Goal: Task Accomplishment & Management: Manage account settings

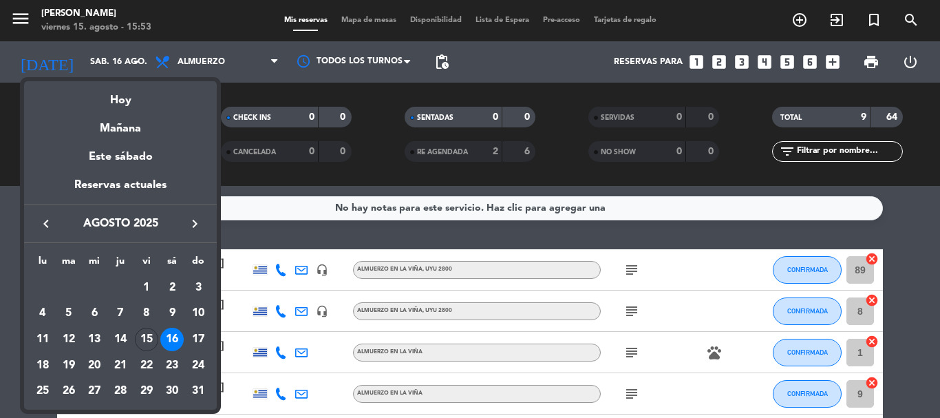
click at [194, 217] on icon "keyboard_arrow_right" at bounding box center [195, 223] width 17 height 17
click at [148, 309] on div "7" at bounding box center [146, 312] width 23 height 23
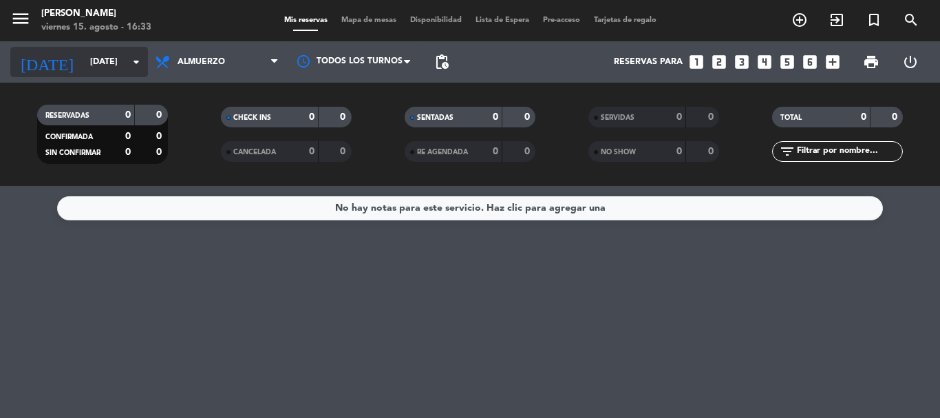
click at [139, 65] on icon "arrow_drop_down" at bounding box center [136, 62] width 17 height 17
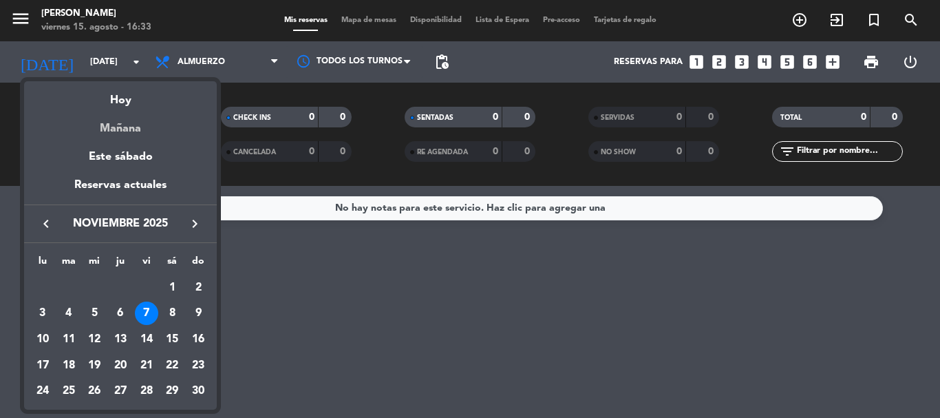
drag, startPoint x: 129, startPoint y: 128, endPoint x: 268, endPoint y: 233, distance: 174.4
click at [130, 129] on div "Mañana" at bounding box center [120, 123] width 193 height 28
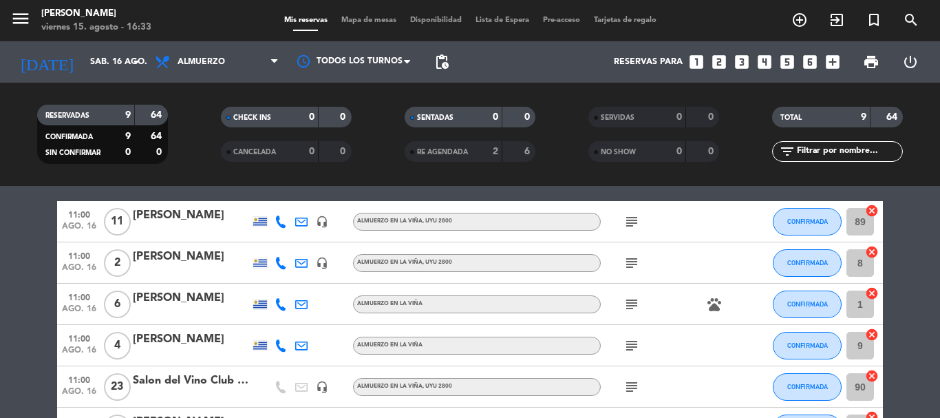
scroll to position [69, 0]
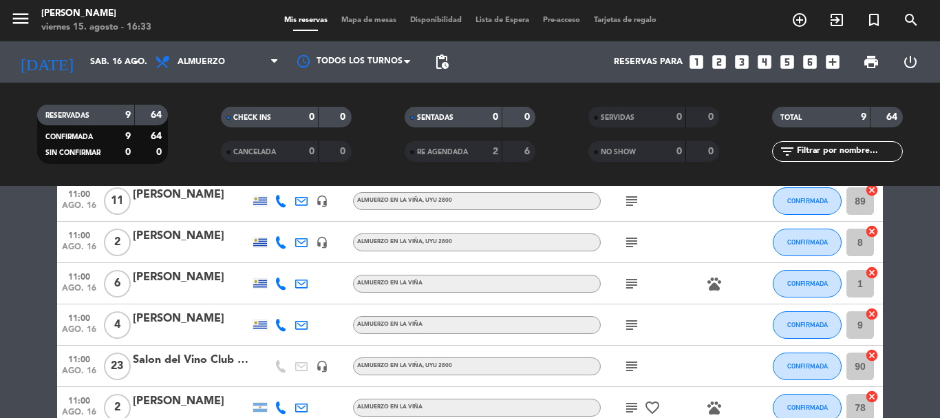
click at [282, 326] on icon at bounding box center [281, 325] width 12 height 12
click at [273, 301] on span "Copiar" at bounding box center [273, 302] width 29 height 14
click at [211, 320] on div "[PERSON_NAME]" at bounding box center [191, 319] width 117 height 18
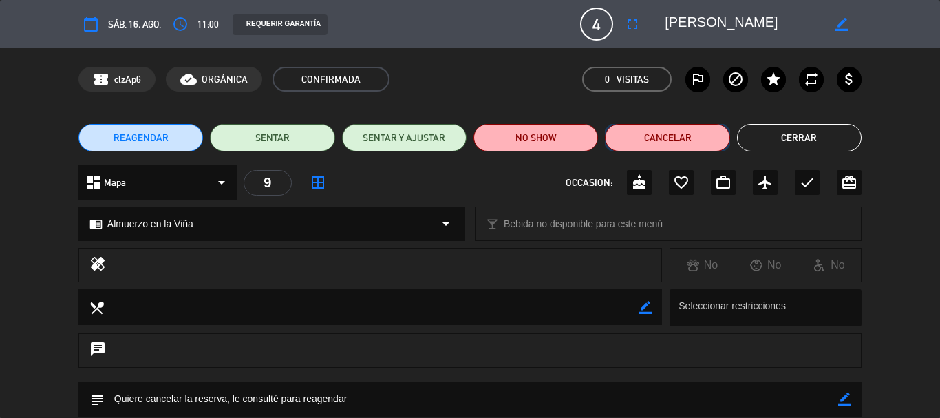
click at [668, 144] on button "Cancelar" at bounding box center [667, 138] width 125 height 28
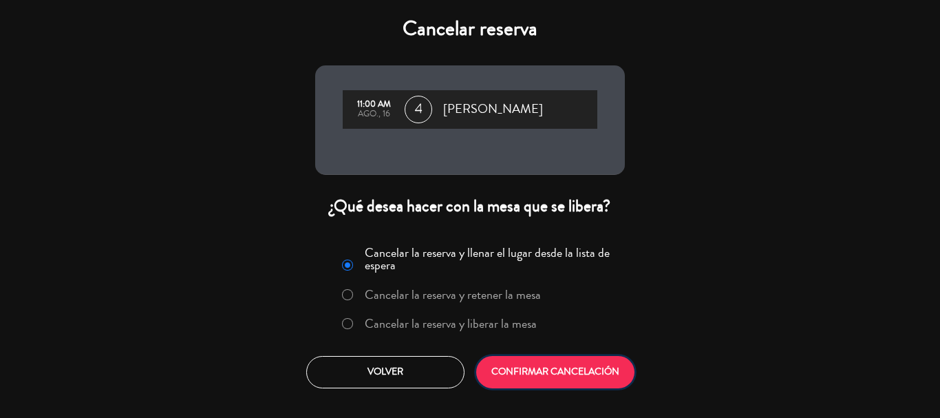
click at [577, 373] on button "CONFIRMAR CANCELACIÓN" at bounding box center [555, 372] width 158 height 32
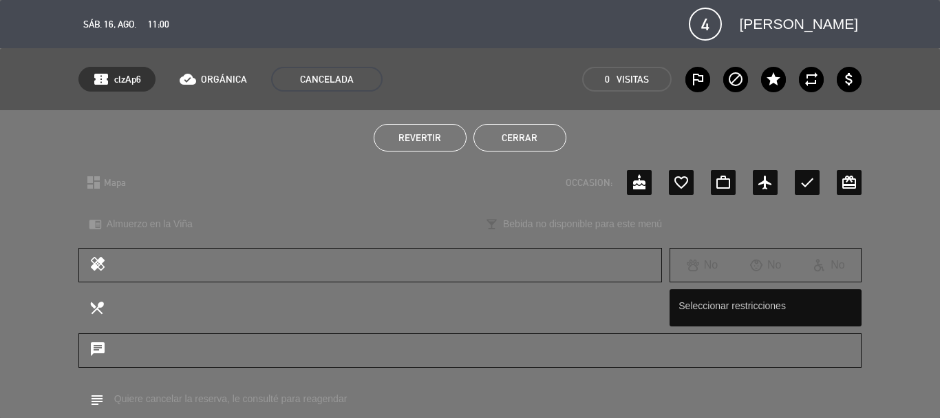
drag, startPoint x: 508, startPoint y: 140, endPoint x: 511, endPoint y: 162, distance: 22.2
click at [509, 140] on button "Cerrar" at bounding box center [520, 138] width 93 height 28
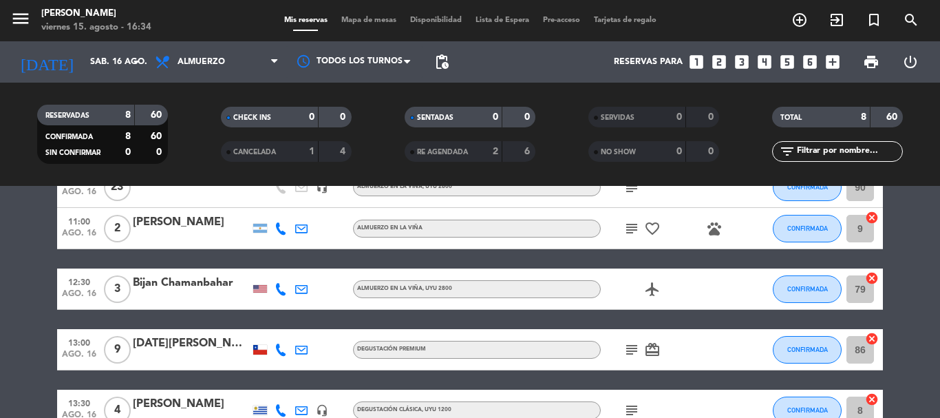
scroll to position [275, 0]
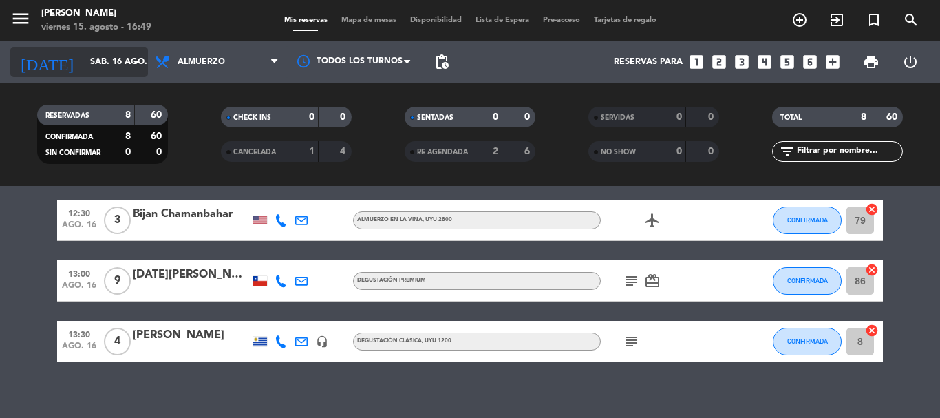
click at [134, 56] on icon "arrow_drop_down" at bounding box center [136, 62] width 17 height 17
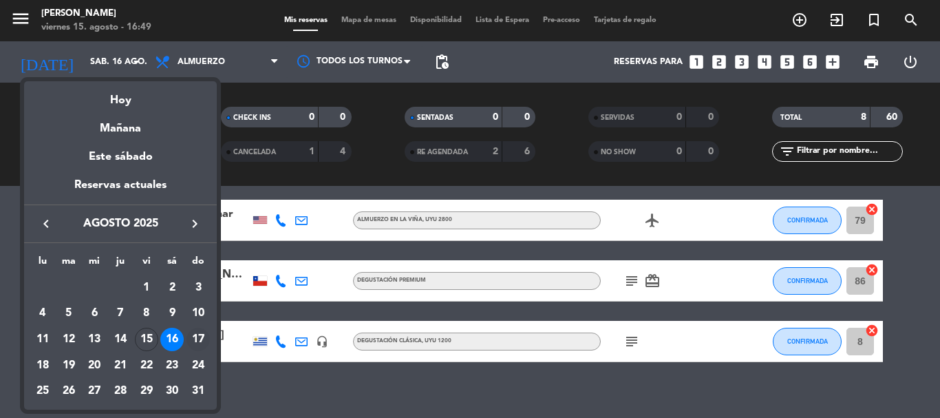
click at [195, 339] on div "17" at bounding box center [198, 339] width 23 height 23
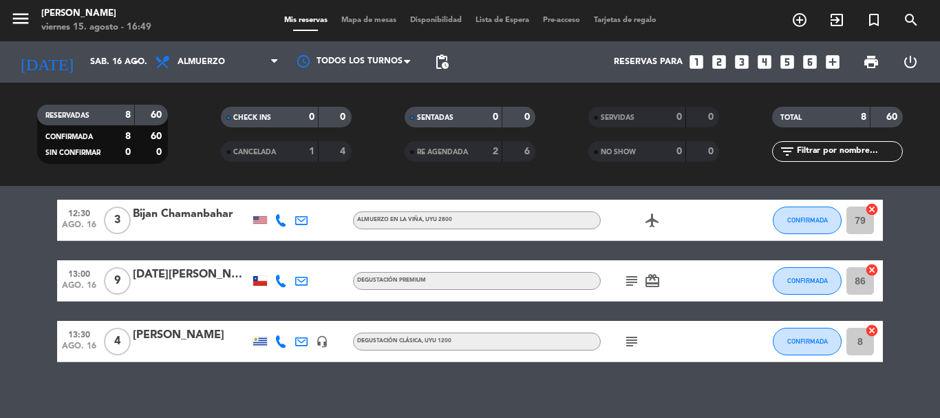
type input "dom. 17 ago."
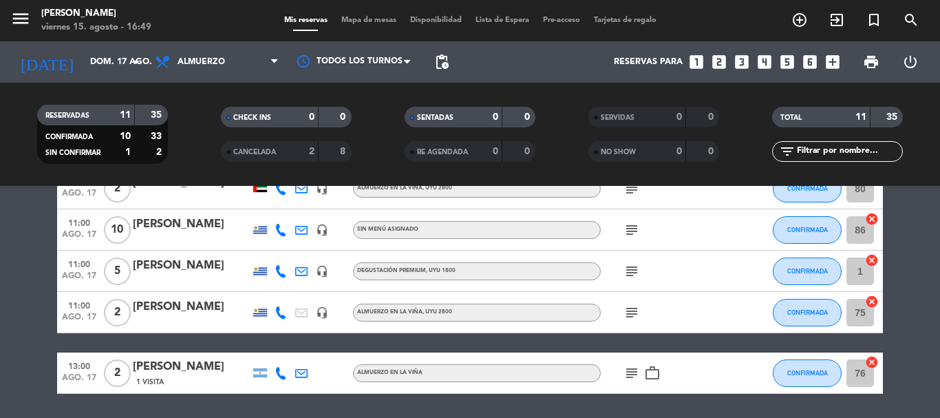
scroll to position [429, 0]
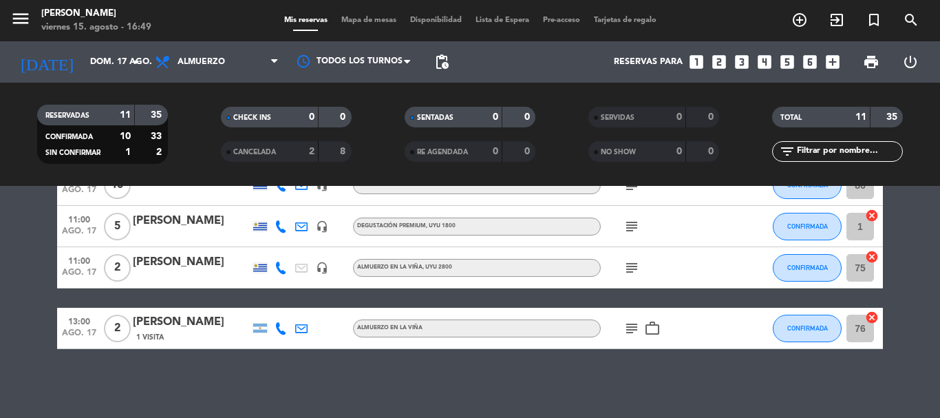
click at [630, 329] on icon "subject" at bounding box center [632, 328] width 17 height 17
click at [624, 348] on div "Ocultar nota Notas para almuerzo info_outline ACTIVIDAD DE PODA ACTIVIDAD DE PO…" at bounding box center [470, 302] width 940 height 232
drag, startPoint x: 739, startPoint y: 356, endPoint x: 730, endPoint y: 364, distance: 11.7
click at [732, 360] on div "Ocultar nota Notas para almuerzo info_outline ACTIVIDAD DE PODA ACTIVIDAD DE PO…" at bounding box center [470, 302] width 940 height 232
click at [280, 330] on icon at bounding box center [281, 328] width 12 height 12
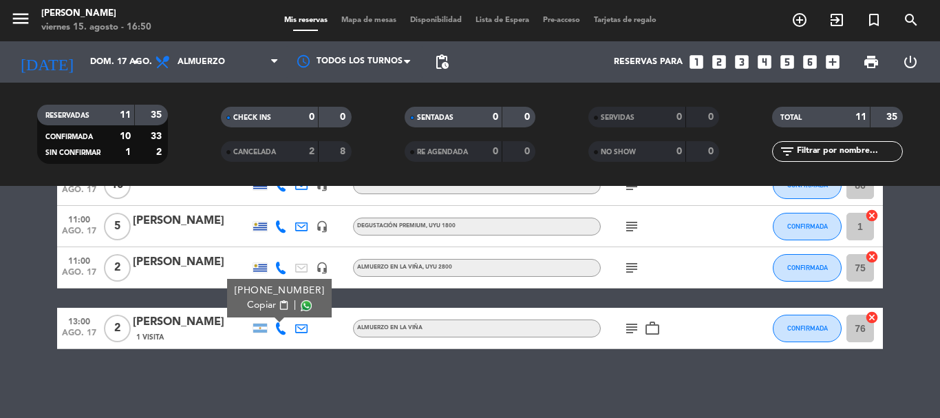
click at [629, 325] on icon "subject" at bounding box center [632, 328] width 17 height 17
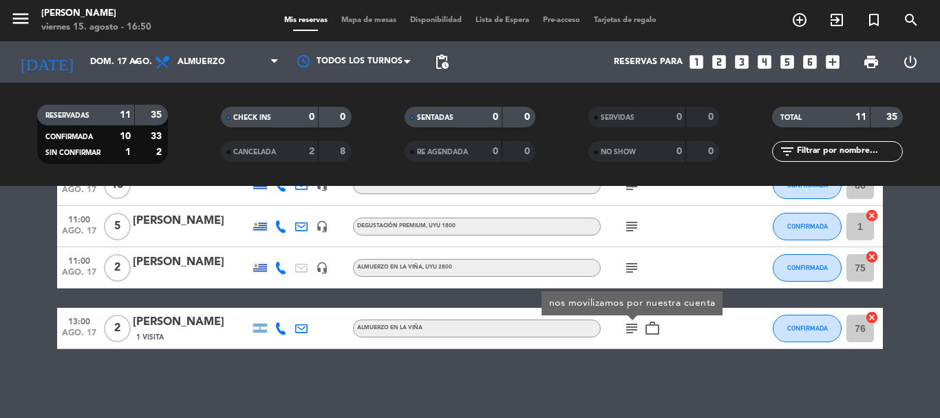
click at [627, 356] on div "Ocultar nota Notas para almuerzo info_outline ACTIVIDAD DE PODA ACTIVIDAD DE PO…" at bounding box center [470, 302] width 940 height 232
click at [887, 375] on div "Ocultar nota Notas para almuerzo info_outline ACTIVIDAD DE PODA ACTIVIDAD DE PO…" at bounding box center [470, 302] width 940 height 232
